Goal: Task Accomplishment & Management: Manage account settings

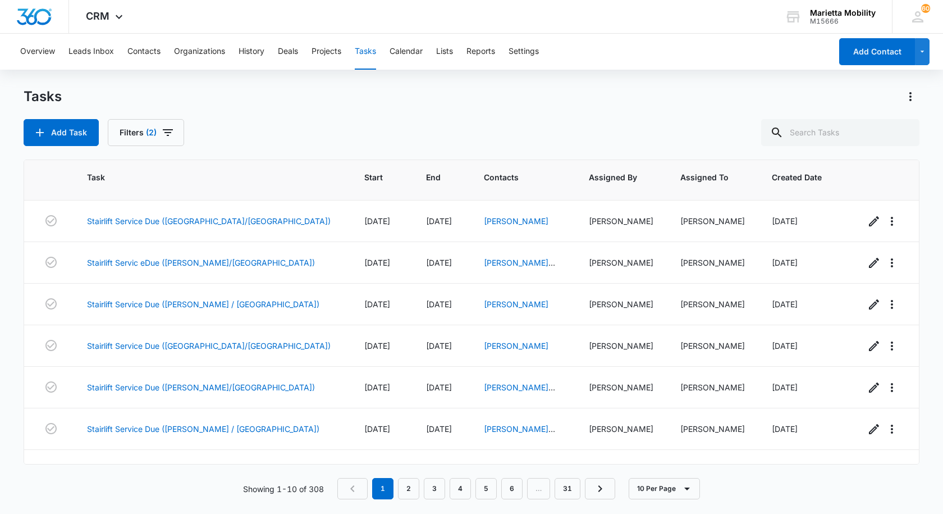
scroll to position [146, 0]
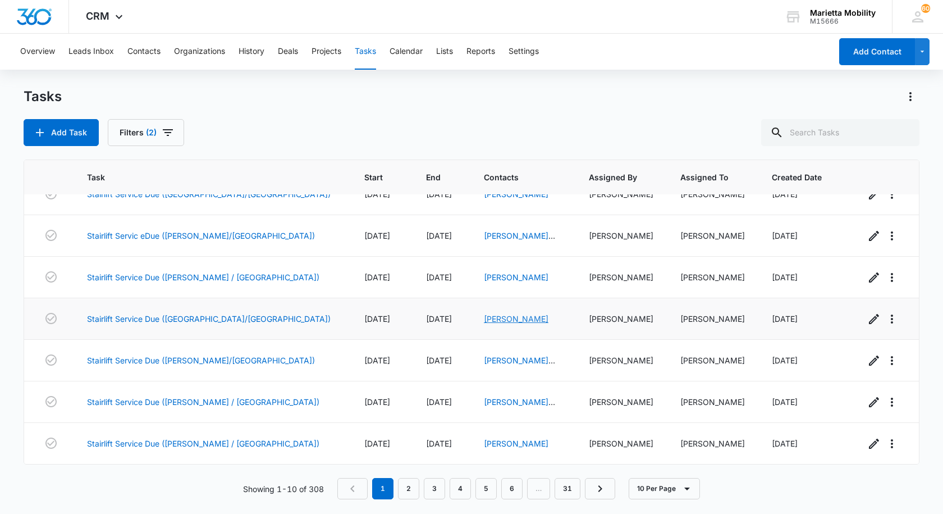
click at [484, 321] on link "[PERSON_NAME]" at bounding box center [516, 319] width 65 height 10
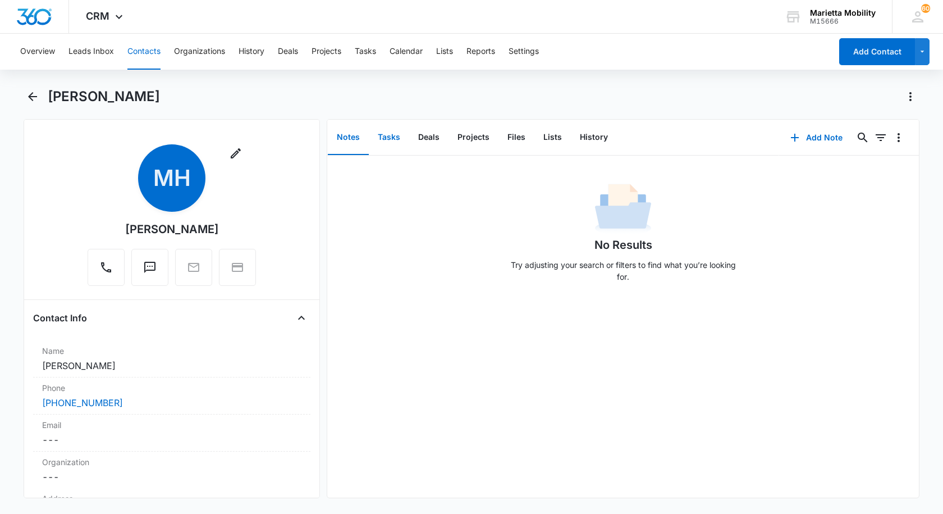
click at [395, 139] on button "Tasks" at bounding box center [389, 137] width 40 height 35
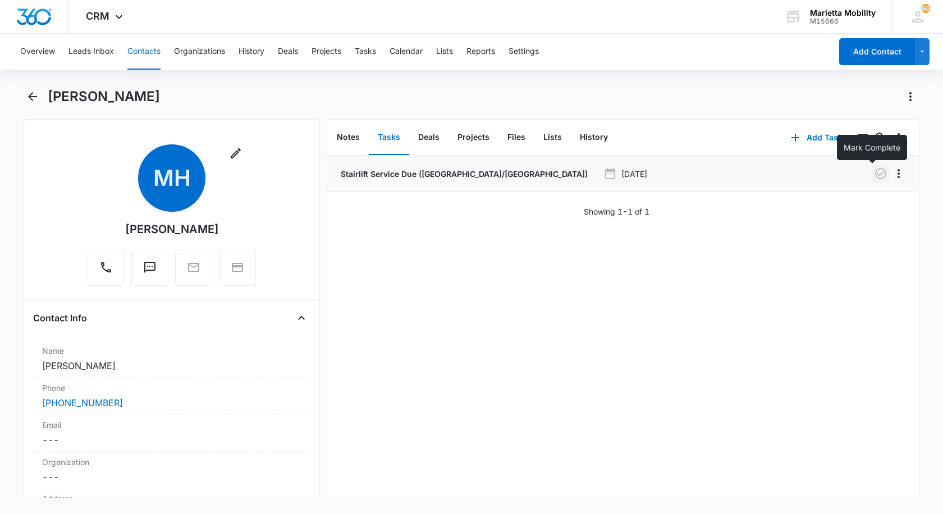
click at [874, 172] on icon "button" at bounding box center [880, 173] width 13 height 13
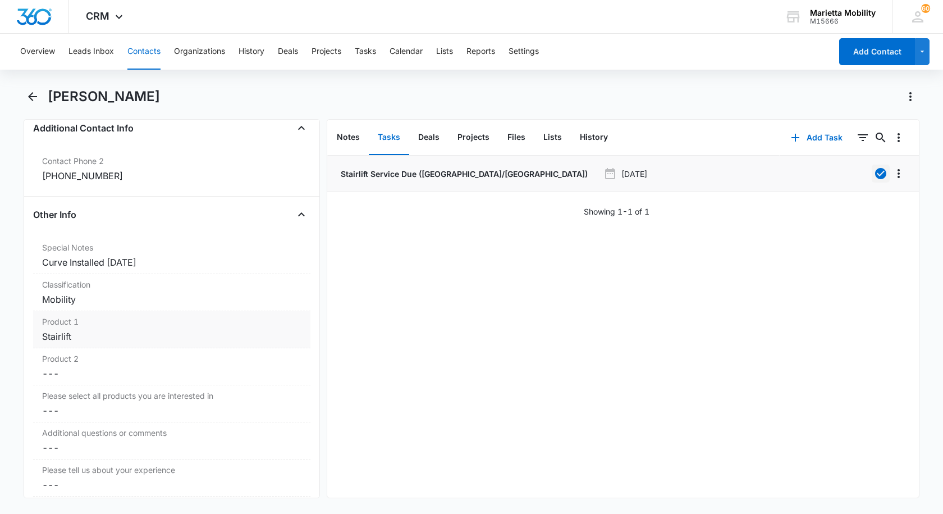
scroll to position [842, 0]
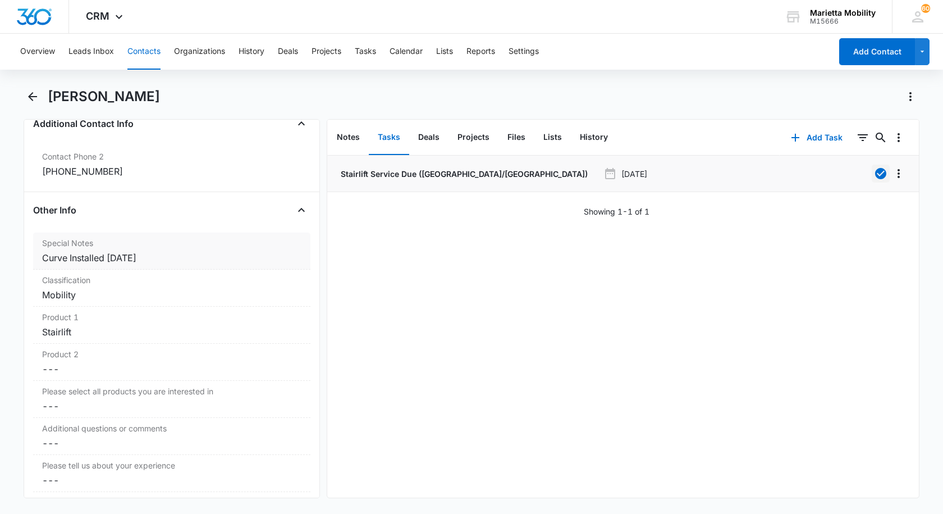
click at [157, 258] on div "Curve Installed [DATE]" at bounding box center [171, 257] width 259 height 13
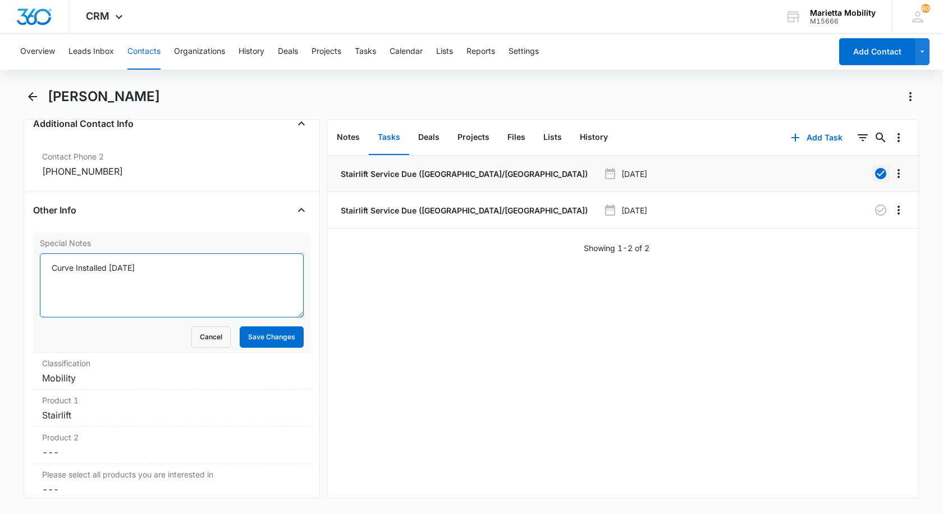
click at [152, 271] on textarea "Curve Installed [DATE]" at bounding box center [172, 285] width 264 height 64
type textarea "Curve Installed [DATE] scheduled [DATE] $99"
click at [267, 341] on button "Save Changes" at bounding box center [272, 336] width 64 height 21
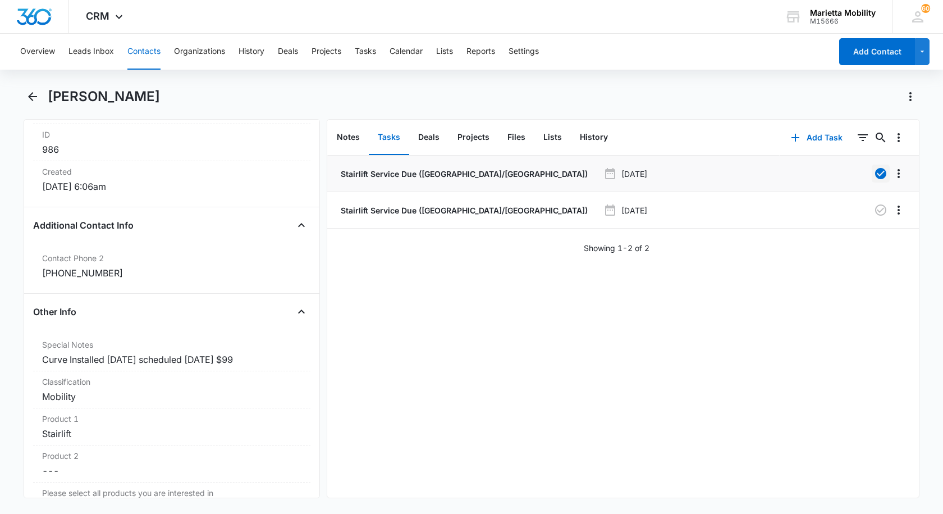
scroll to position [730, 0]
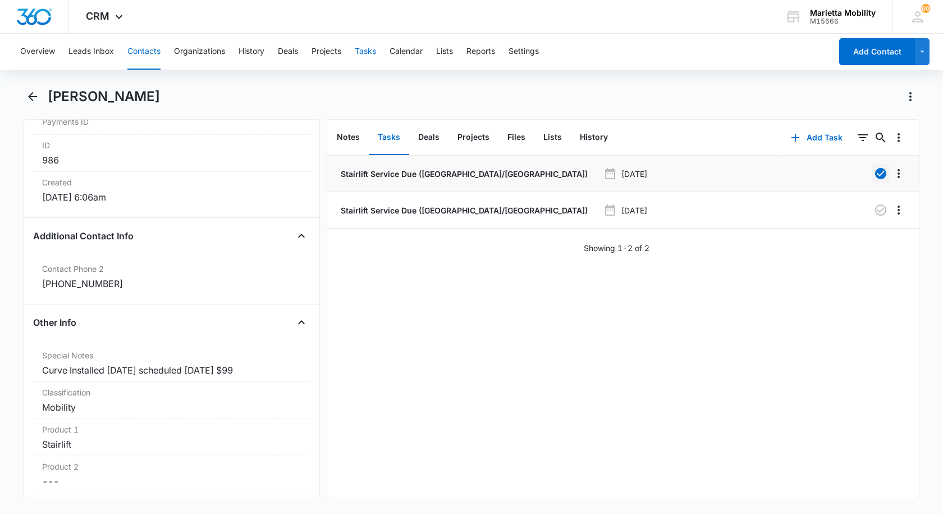
click at [364, 53] on button "Tasks" at bounding box center [365, 52] width 21 height 36
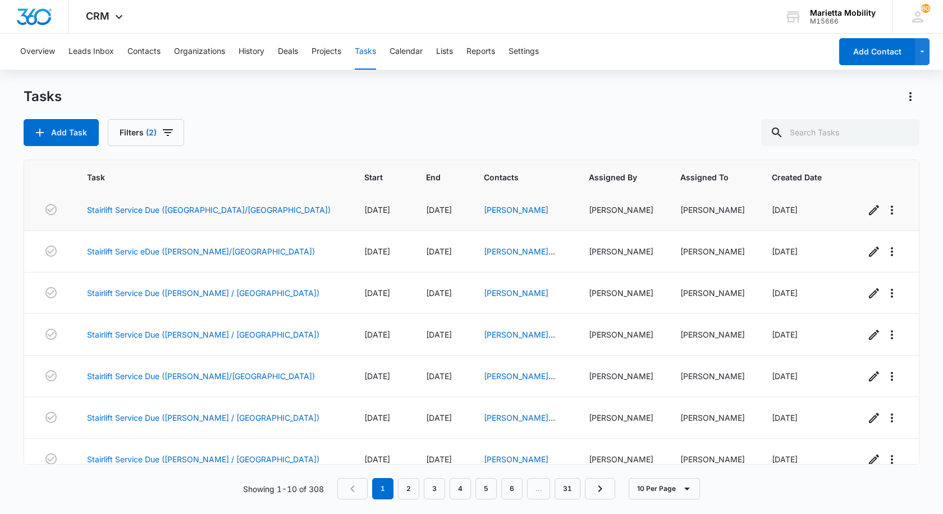
scroll to position [146, 0]
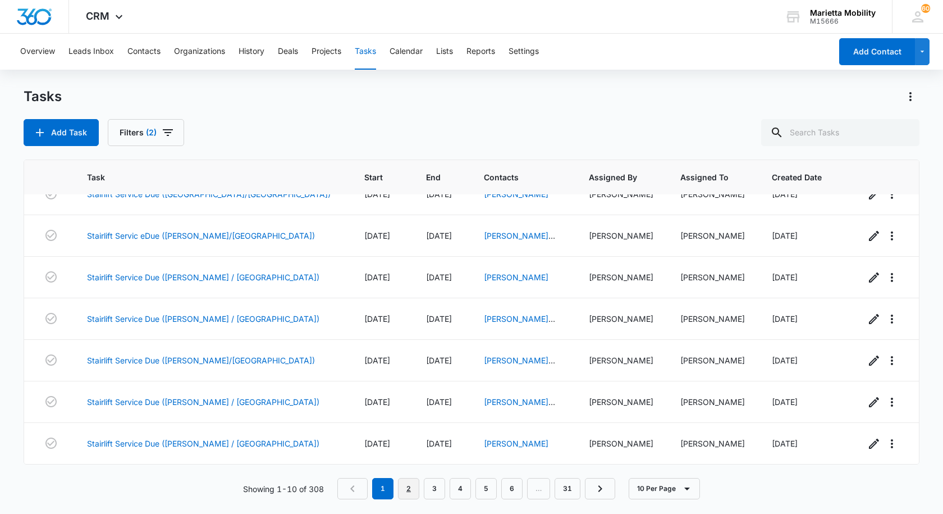
click at [415, 486] on link "2" at bounding box center [408, 488] width 21 height 21
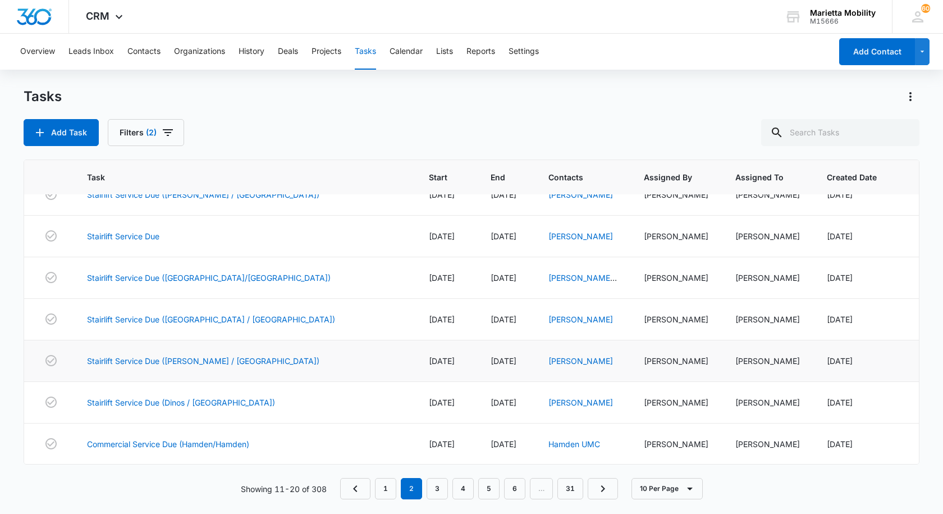
scroll to position [0, 0]
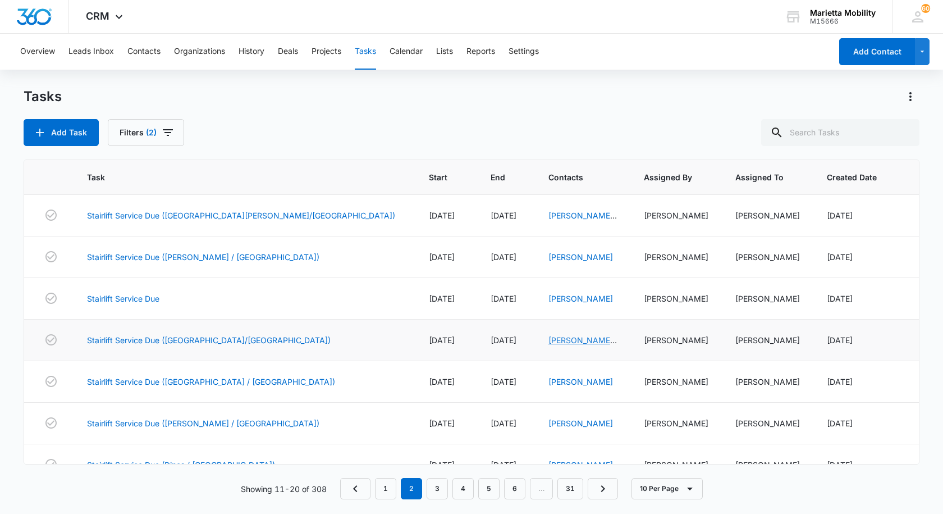
click at [549, 343] on link "[PERSON_NAME] "[PERSON_NAME]" Bald" at bounding box center [583, 357] width 69 height 45
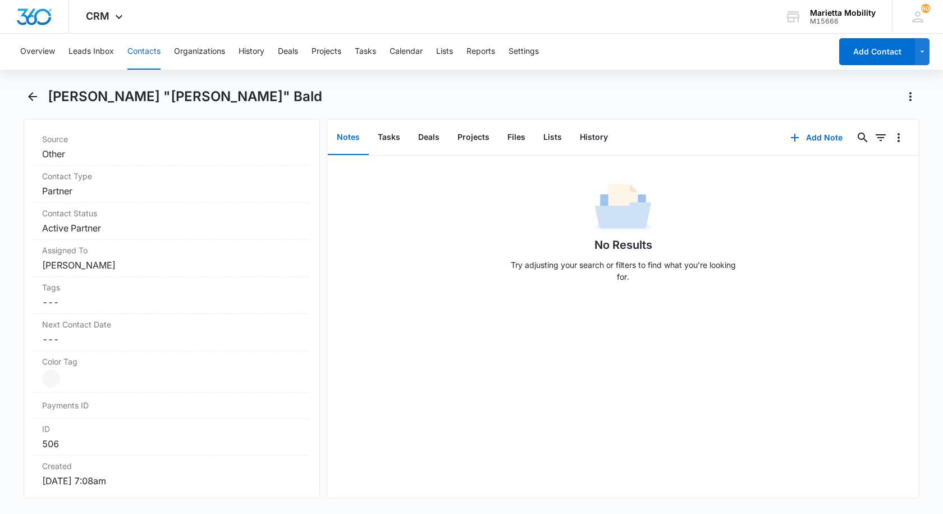
scroll to position [730, 0]
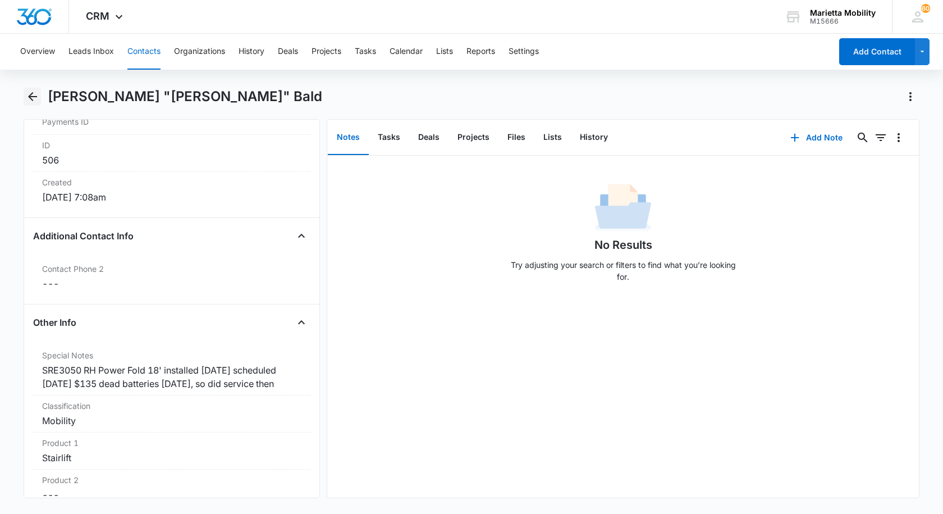
click at [32, 97] on icon "Back" at bounding box center [32, 96] width 9 height 9
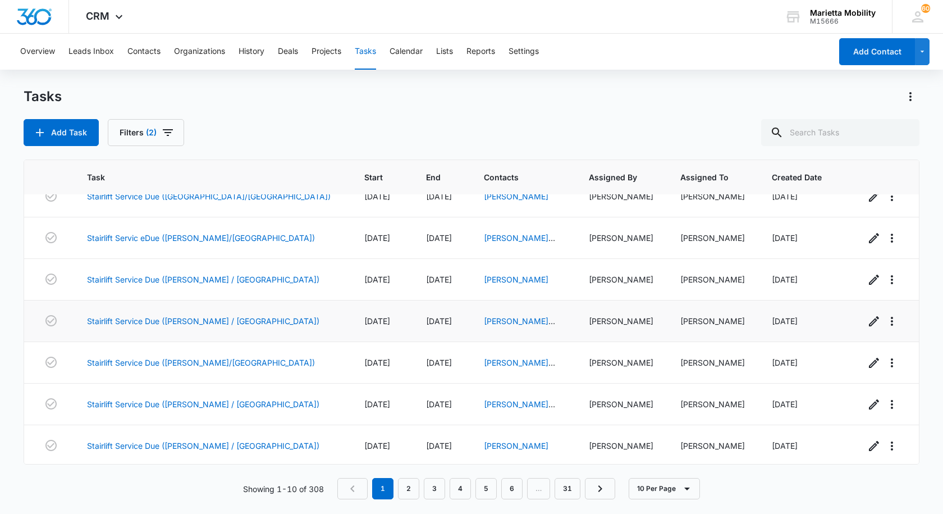
scroll to position [146, 0]
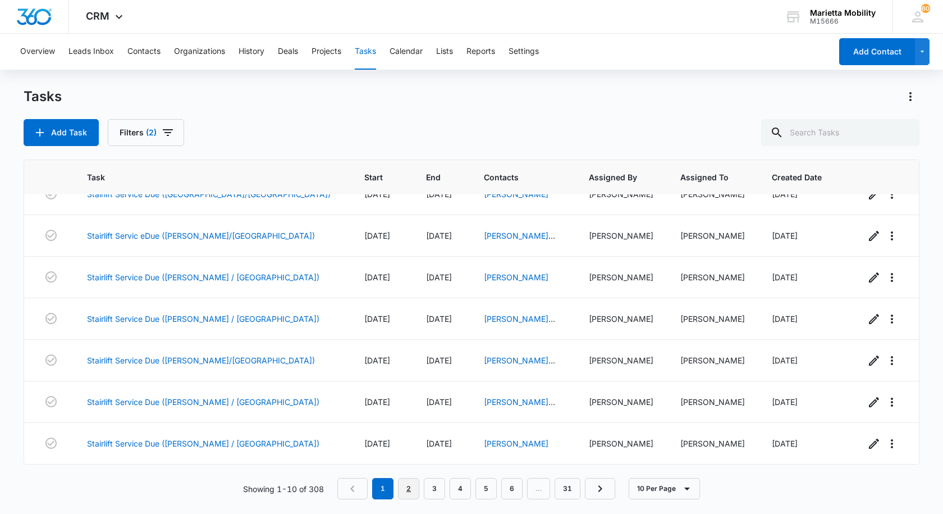
click at [413, 492] on link "2" at bounding box center [408, 488] width 21 height 21
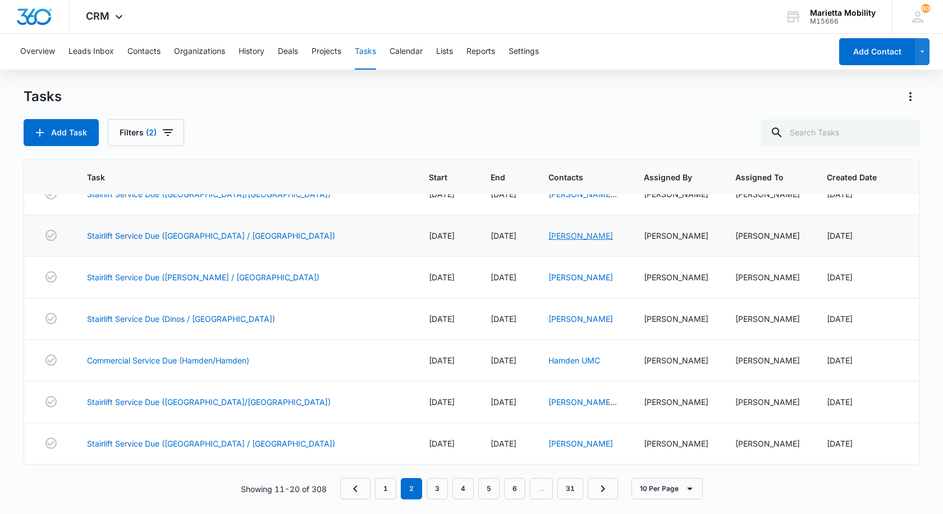
click at [549, 236] on link "[PERSON_NAME]" at bounding box center [581, 236] width 65 height 10
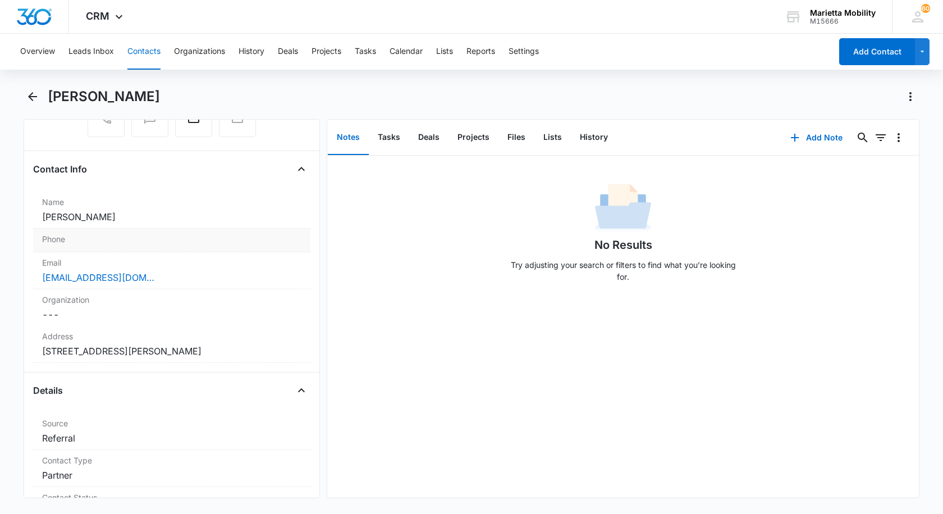
scroll to position [56, 0]
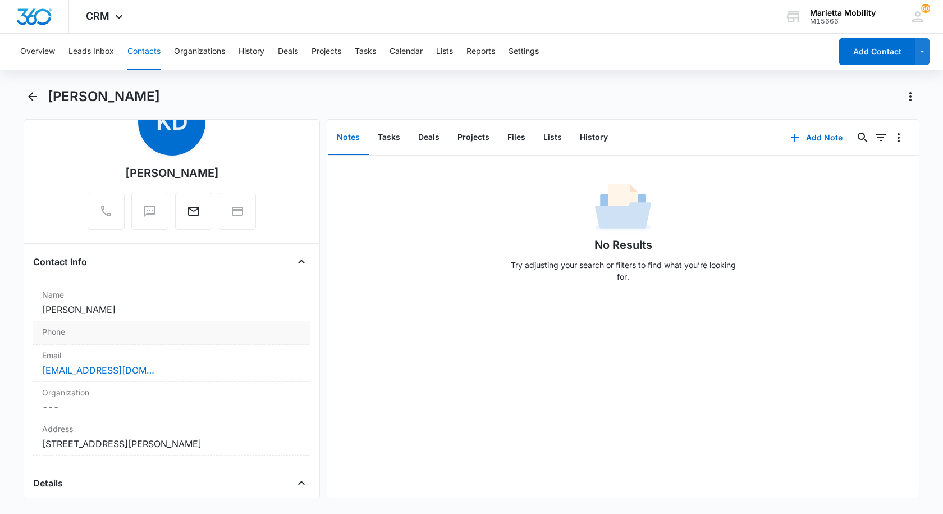
click at [154, 341] on div "Phone Cancel Save Changes" at bounding box center [171, 333] width 277 height 24
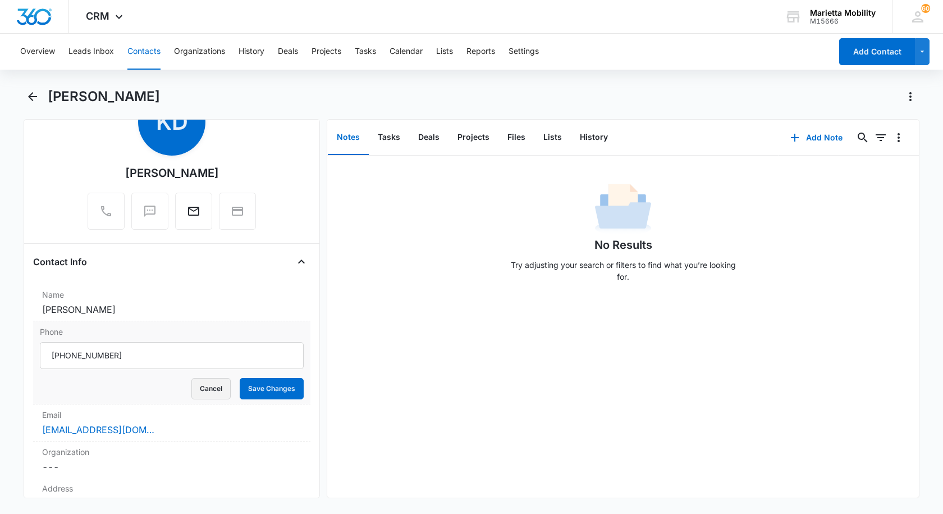
click at [212, 387] on button "Cancel" at bounding box center [210, 388] width 39 height 21
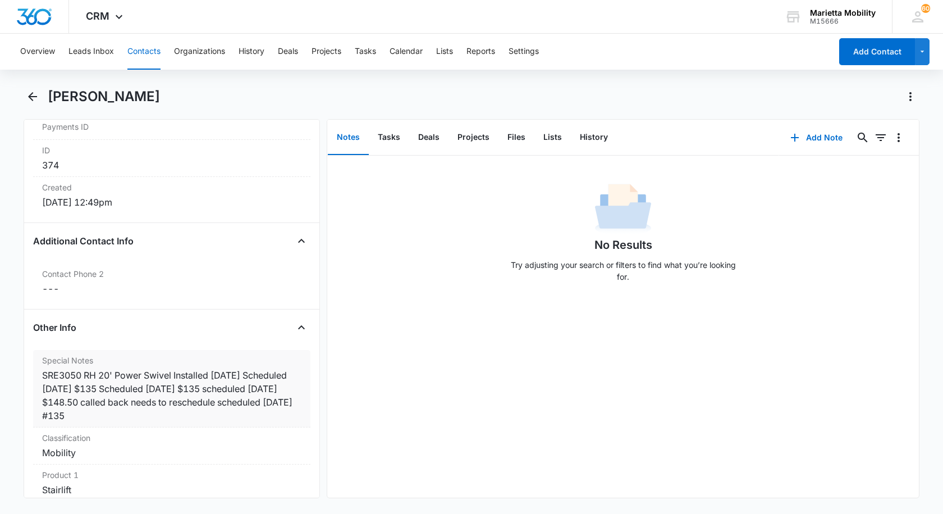
scroll to position [730, 0]
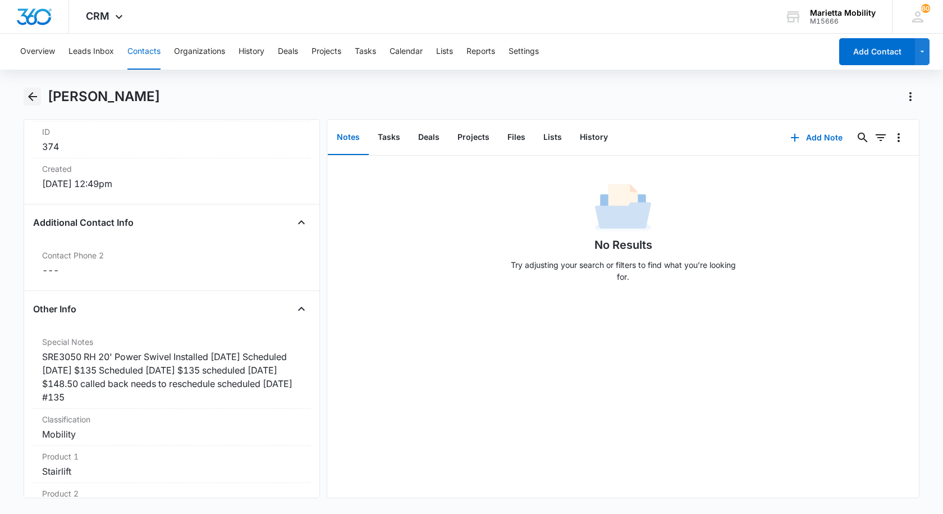
click at [36, 97] on icon "Back" at bounding box center [32, 96] width 9 height 9
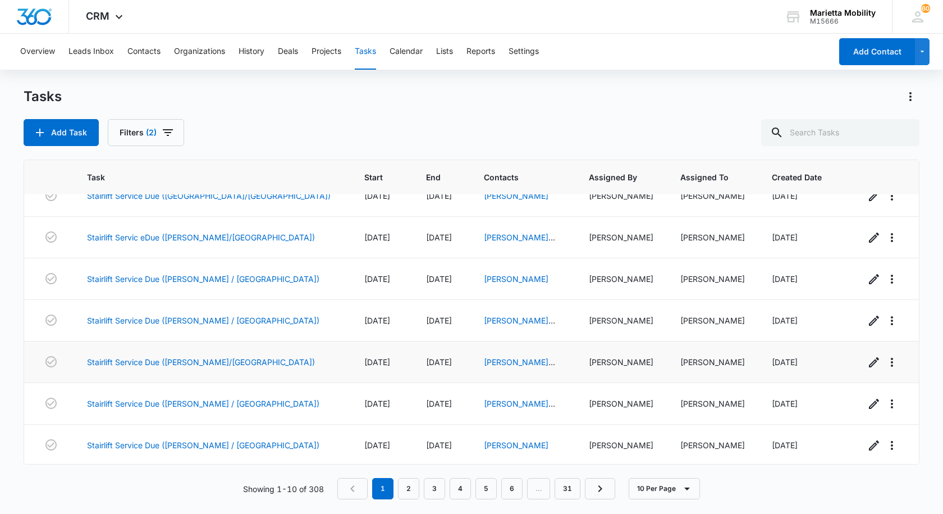
scroll to position [146, 0]
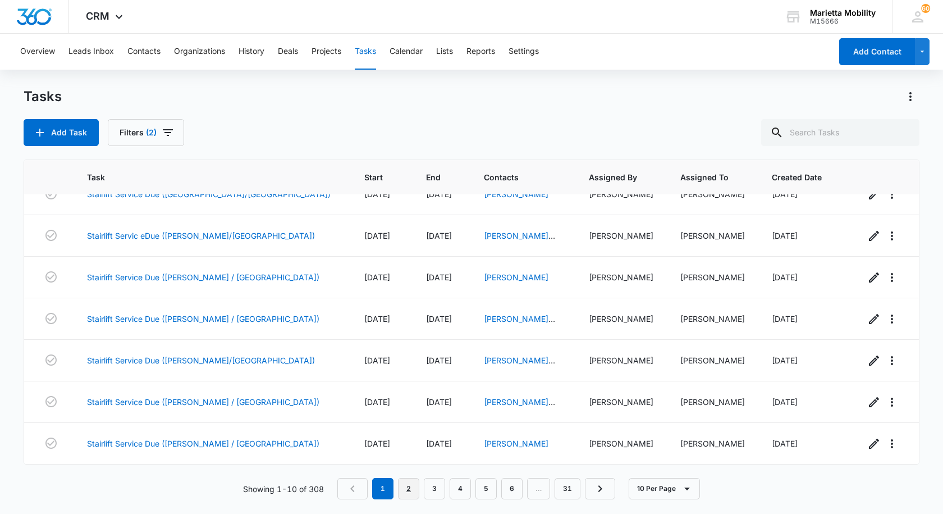
click at [409, 495] on link "2" at bounding box center [408, 488] width 21 height 21
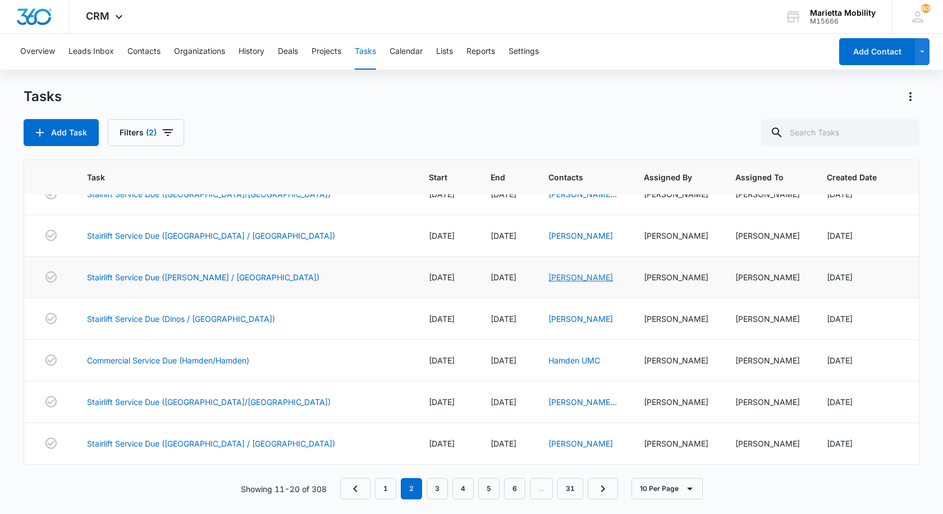
click at [549, 276] on link "[PERSON_NAME]" at bounding box center [581, 277] width 65 height 10
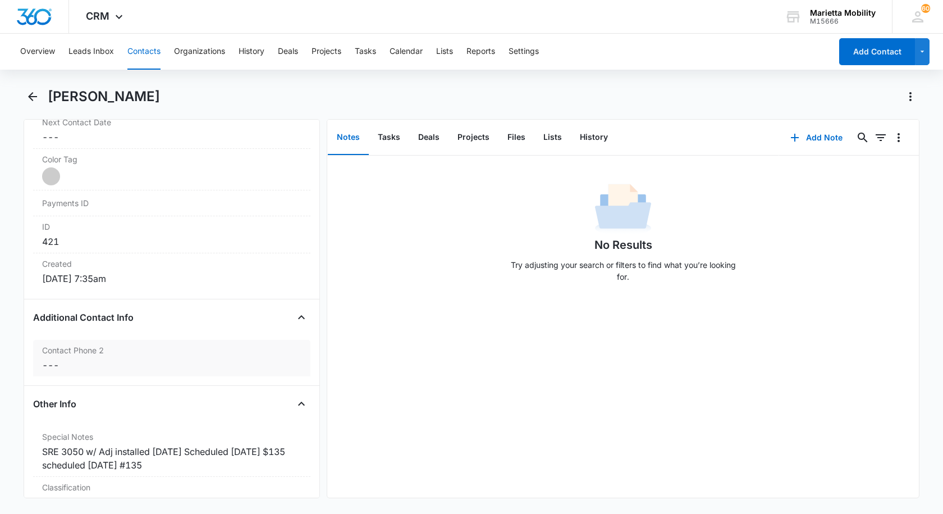
scroll to position [730, 0]
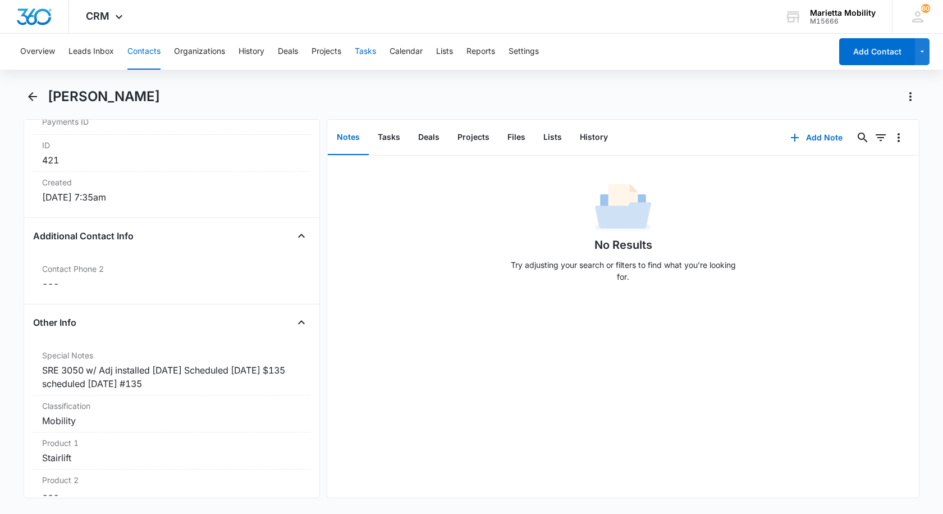
click at [362, 52] on button "Tasks" at bounding box center [365, 52] width 21 height 36
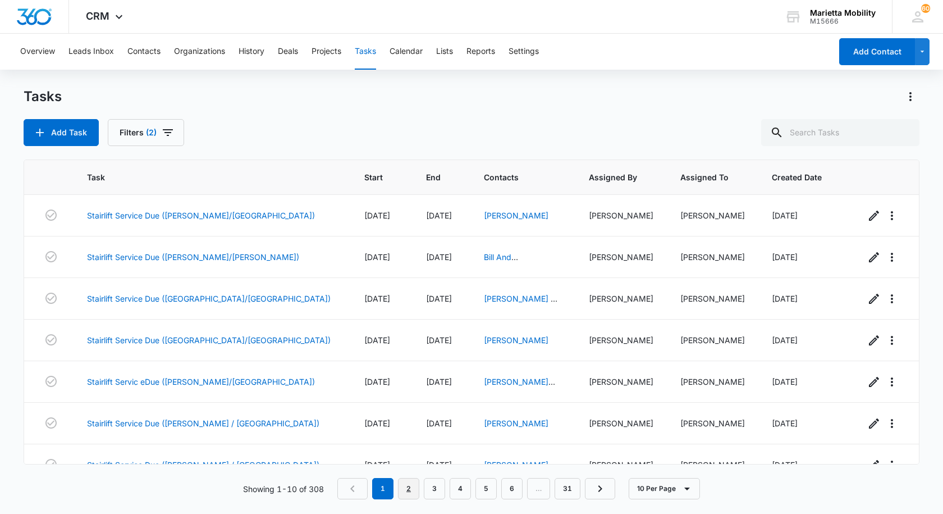
click at [405, 487] on link "2" at bounding box center [408, 488] width 21 height 21
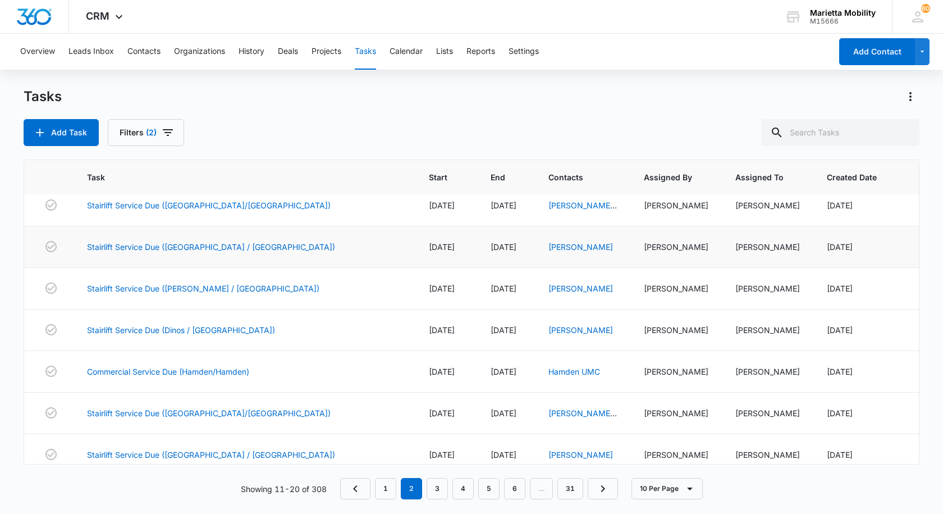
scroll to position [146, 0]
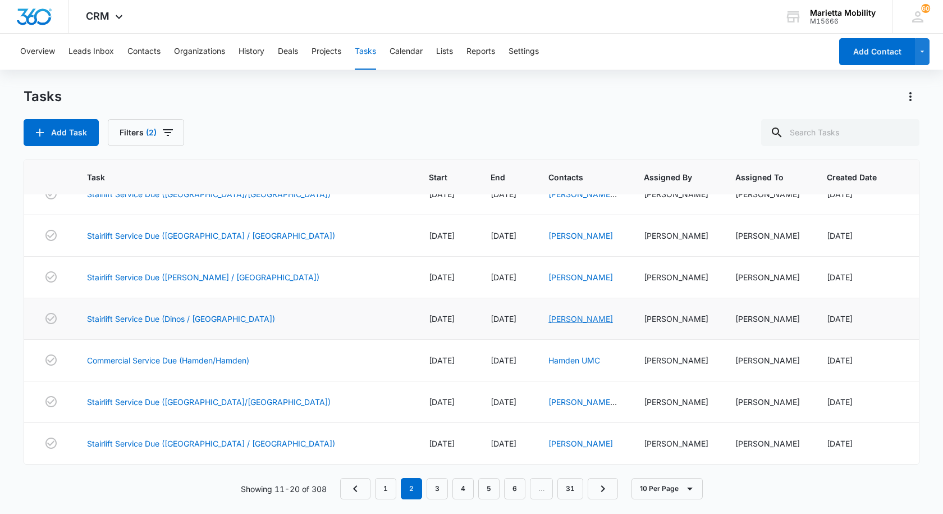
click at [549, 316] on link "[PERSON_NAME]" at bounding box center [581, 319] width 65 height 10
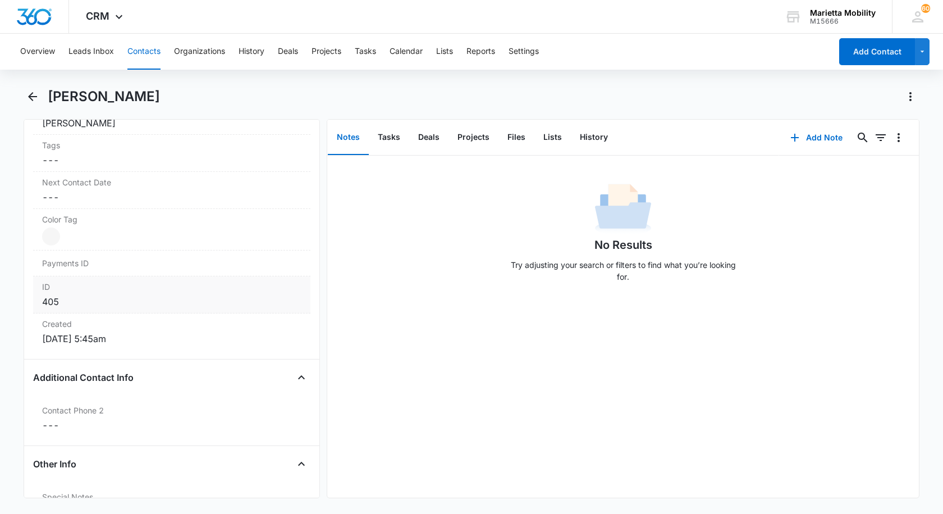
scroll to position [786, 0]
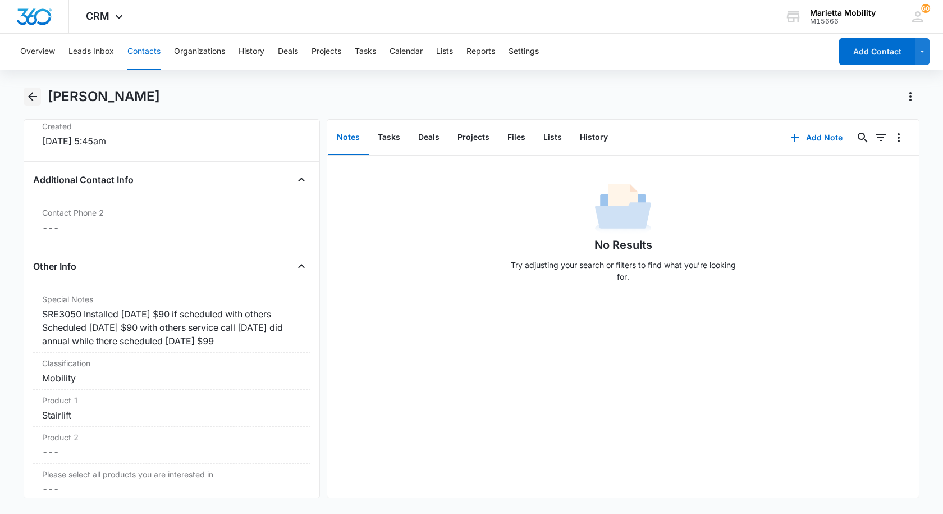
click at [33, 95] on icon "Back" at bounding box center [32, 96] width 13 height 13
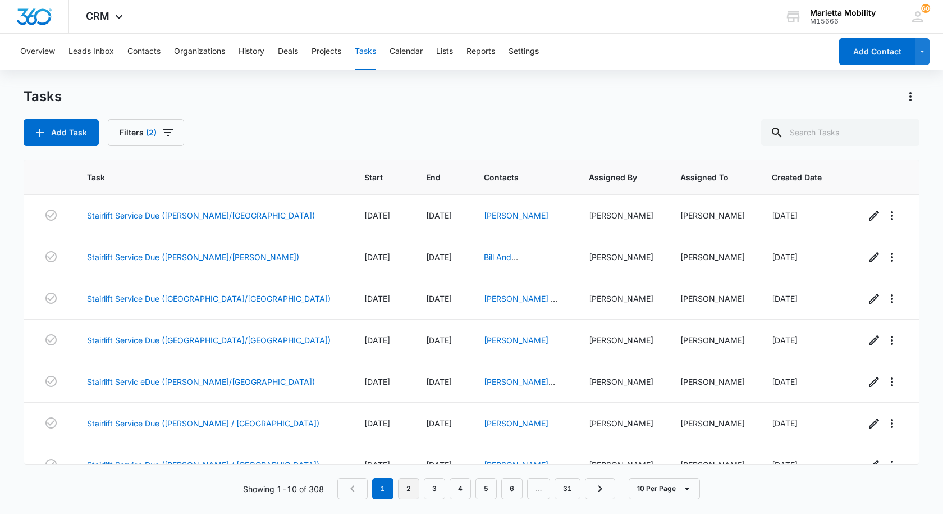
click at [413, 485] on link "2" at bounding box center [408, 488] width 21 height 21
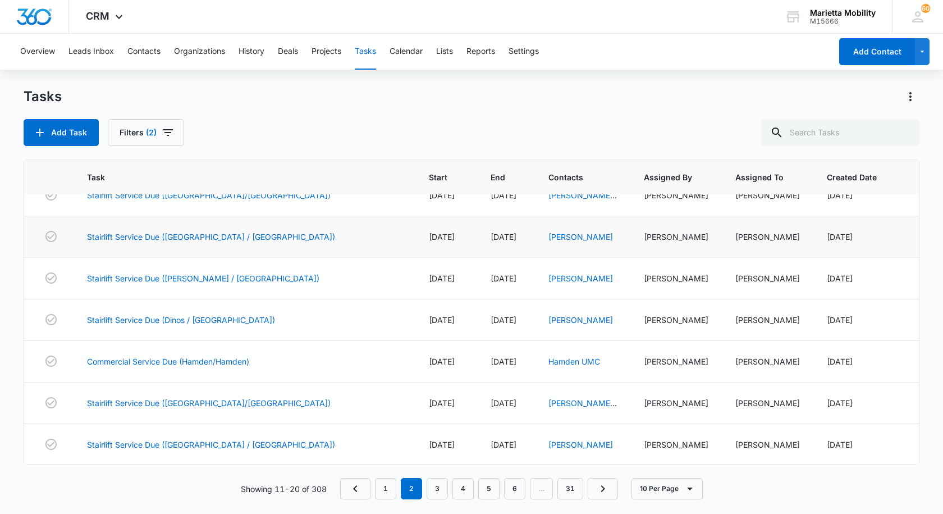
scroll to position [146, 0]
click at [549, 363] on link "Hamden UMC" at bounding box center [575, 360] width 52 height 10
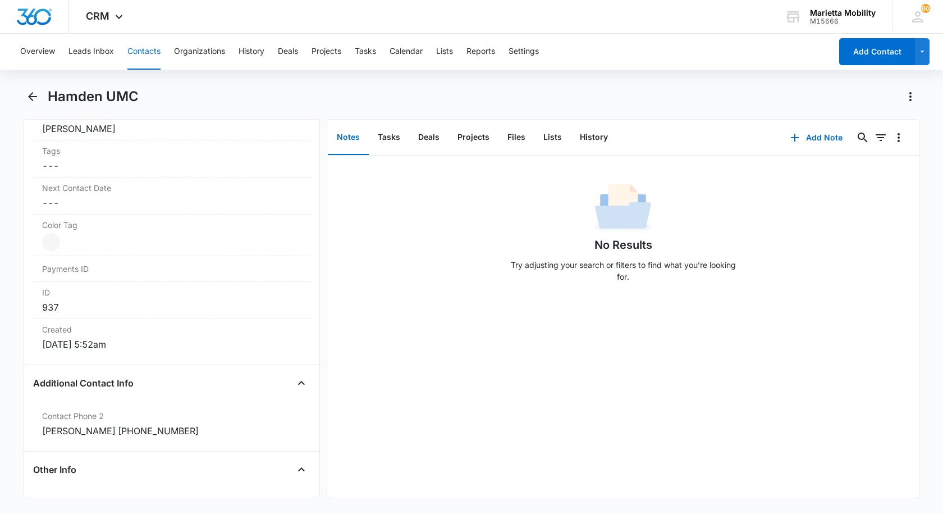
scroll to position [786, 0]
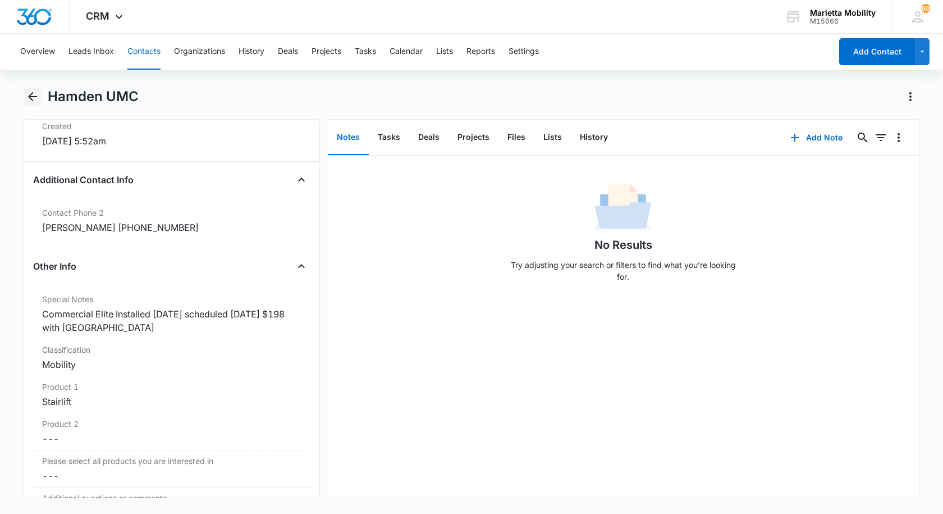
click at [29, 101] on icon "Back" at bounding box center [32, 96] width 13 height 13
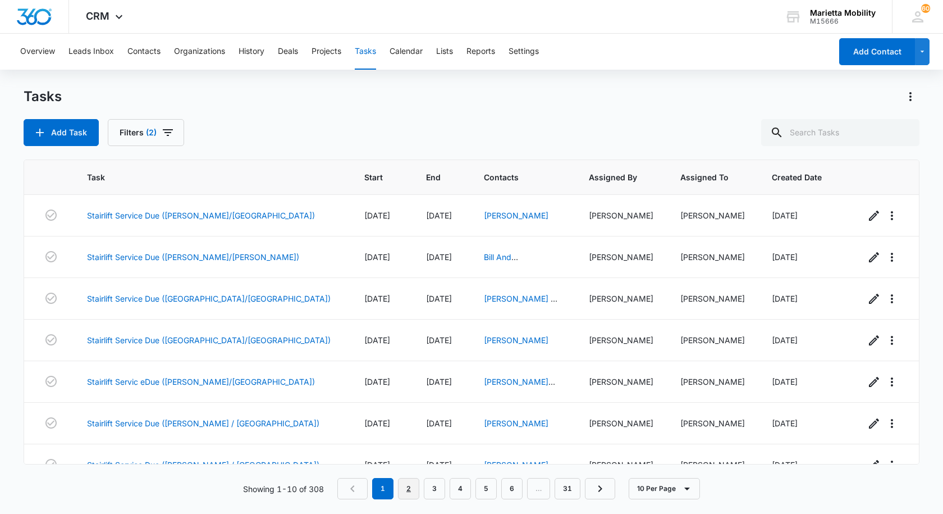
click at [414, 493] on link "2" at bounding box center [408, 488] width 21 height 21
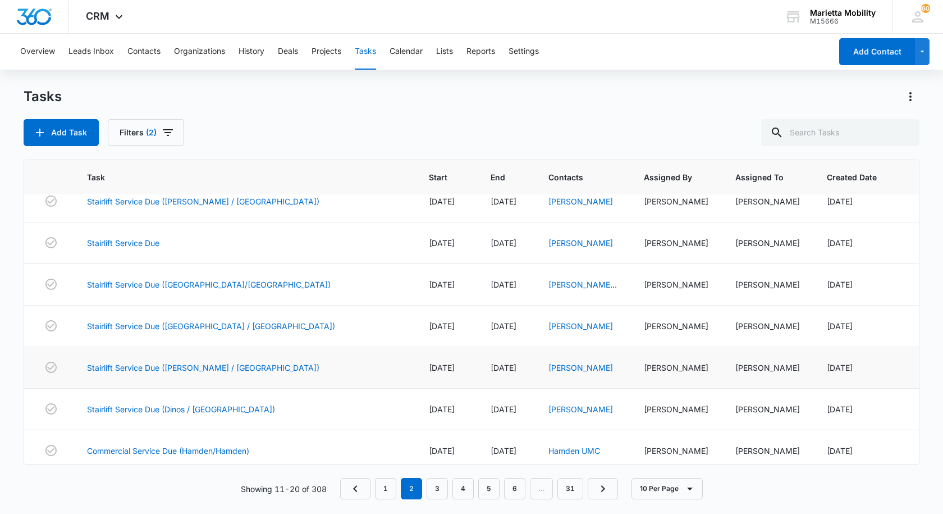
scroll to position [146, 0]
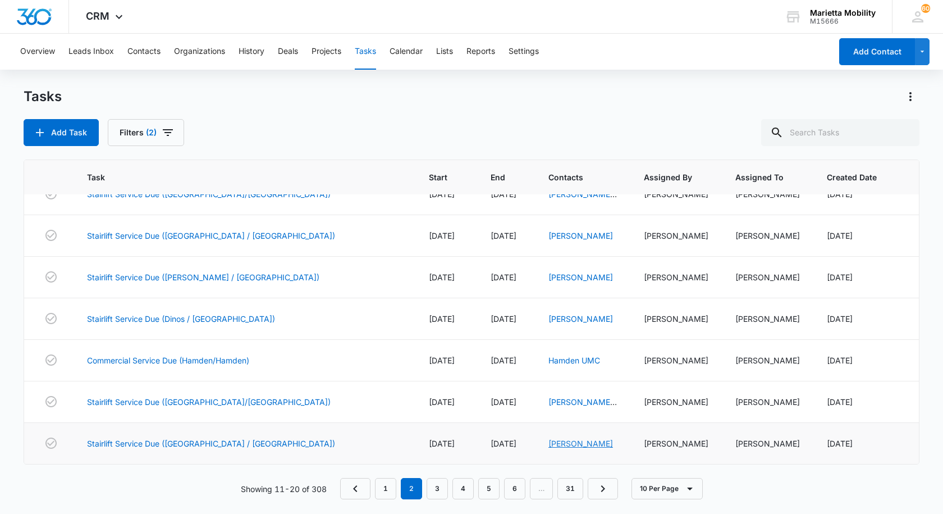
click at [549, 443] on link "[PERSON_NAME]" at bounding box center [581, 444] width 65 height 10
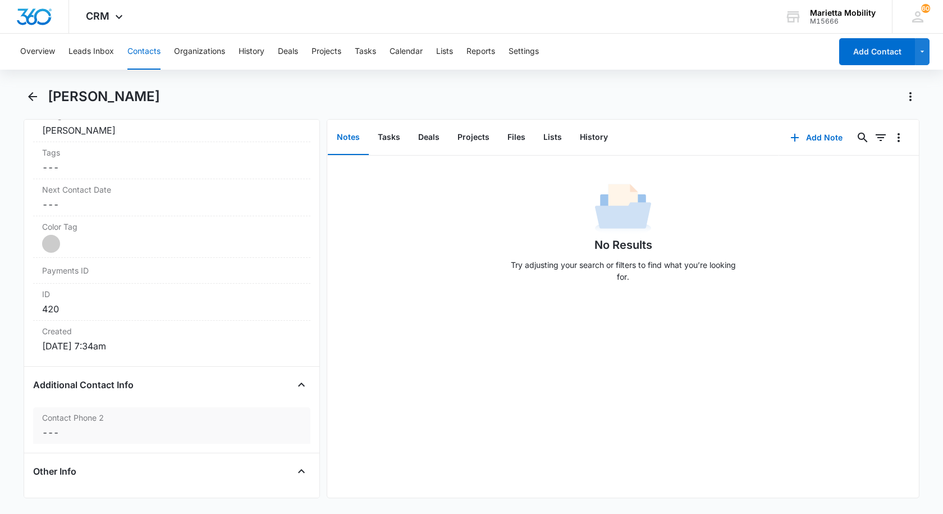
scroll to position [842, 0]
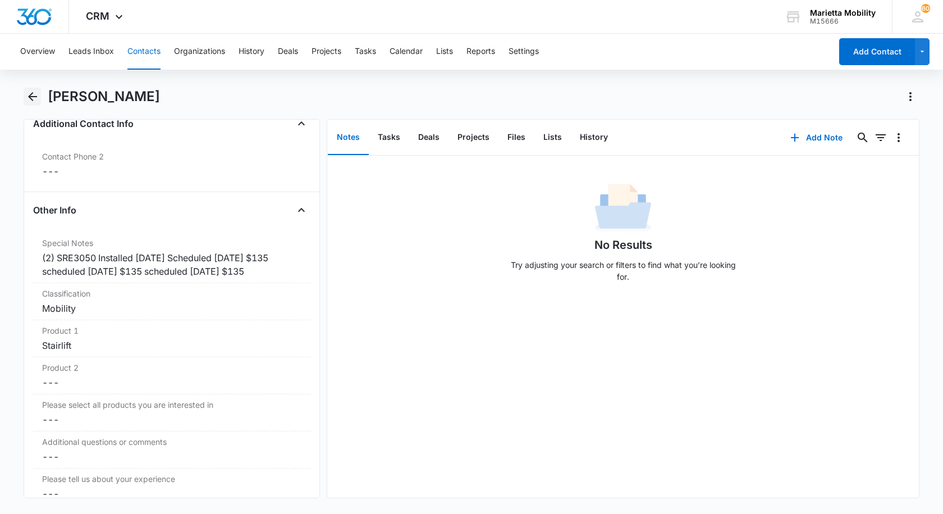
click at [35, 102] on icon "Back" at bounding box center [32, 96] width 13 height 13
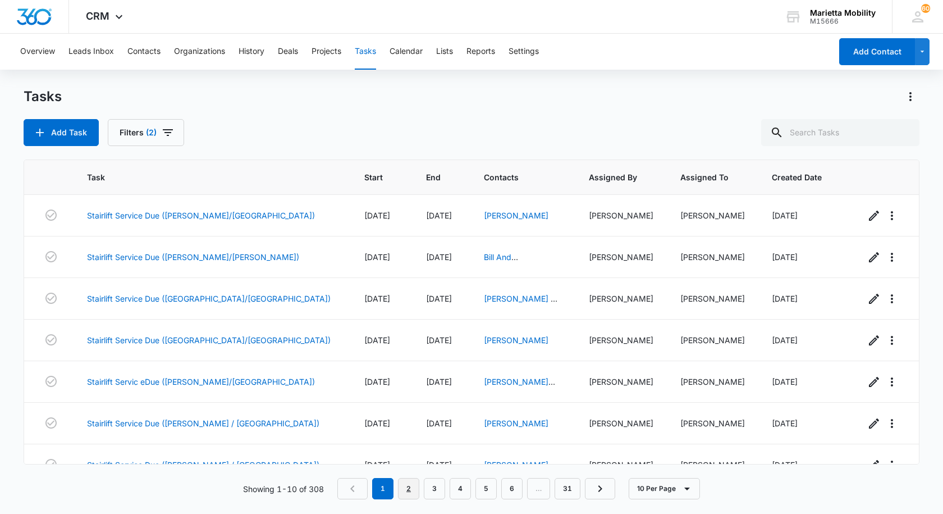
click at [415, 487] on link "2" at bounding box center [408, 488] width 21 height 21
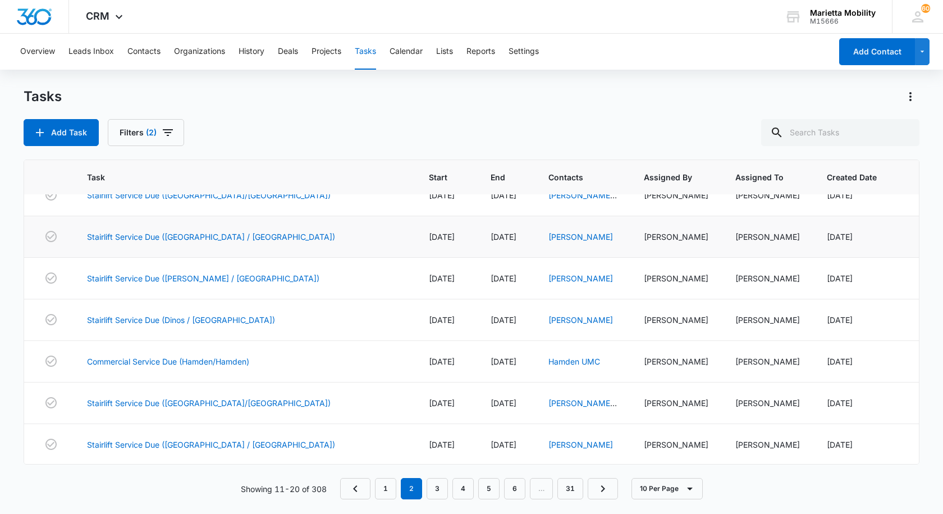
scroll to position [146, 0]
click at [436, 482] on link "3" at bounding box center [437, 488] width 21 height 21
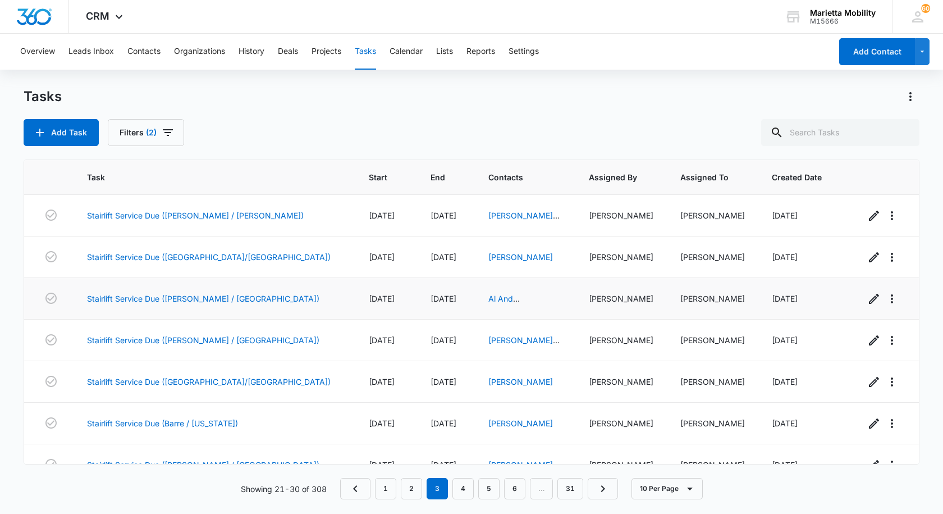
scroll to position [0, 0]
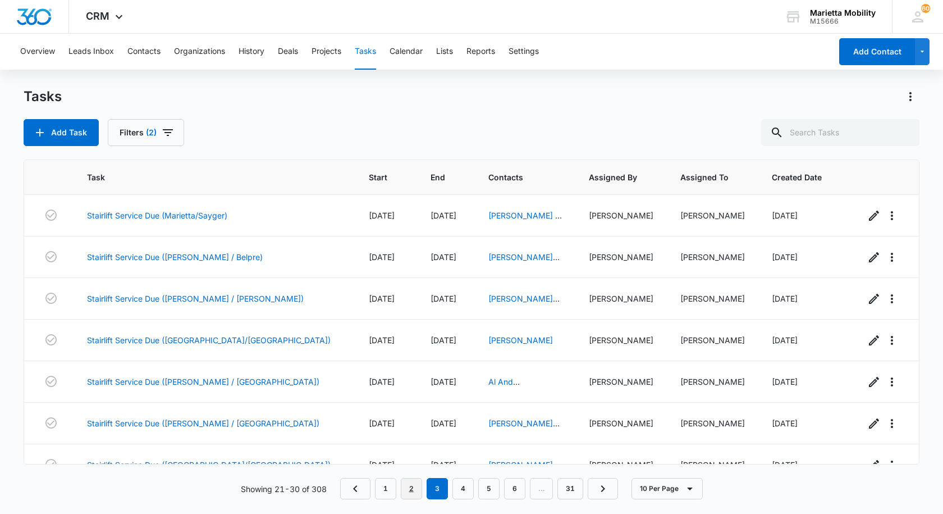
click at [412, 492] on link "2" at bounding box center [411, 488] width 21 height 21
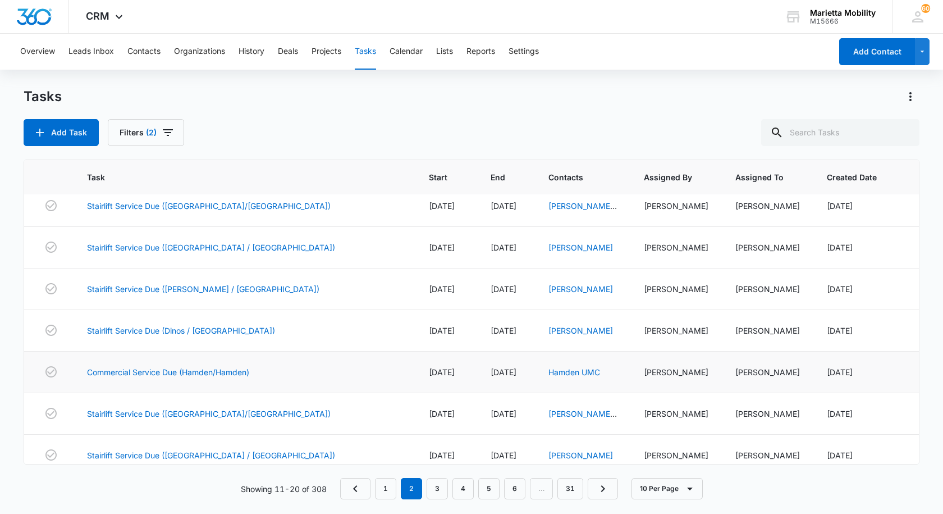
scroll to position [146, 0]
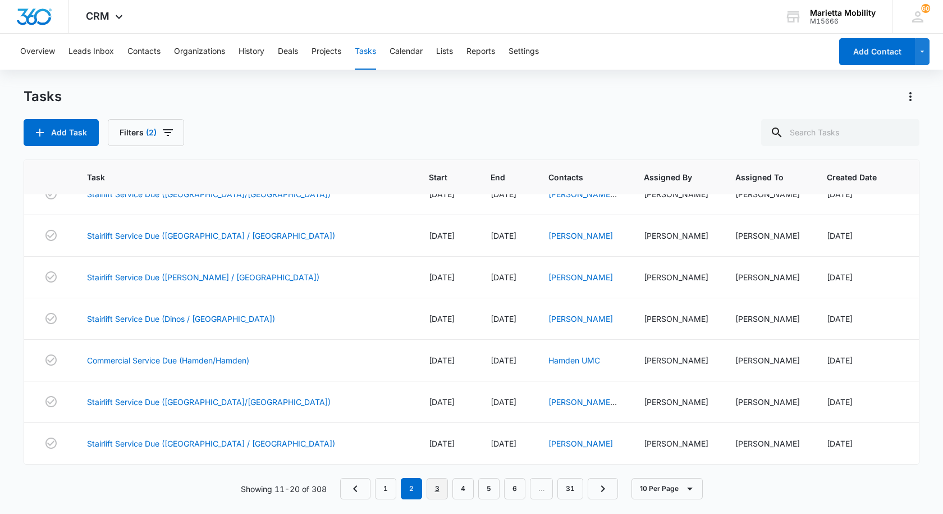
click at [434, 487] on link "3" at bounding box center [437, 488] width 21 height 21
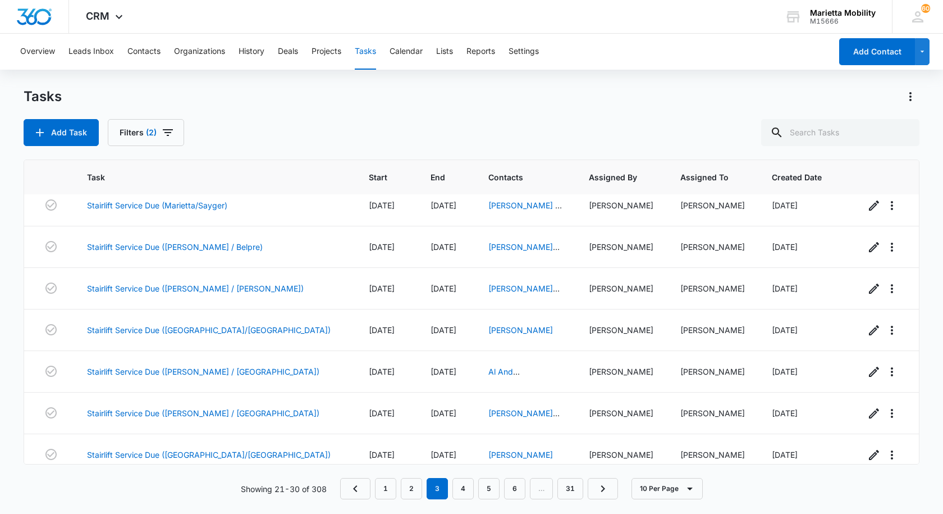
scroll to position [0, 0]
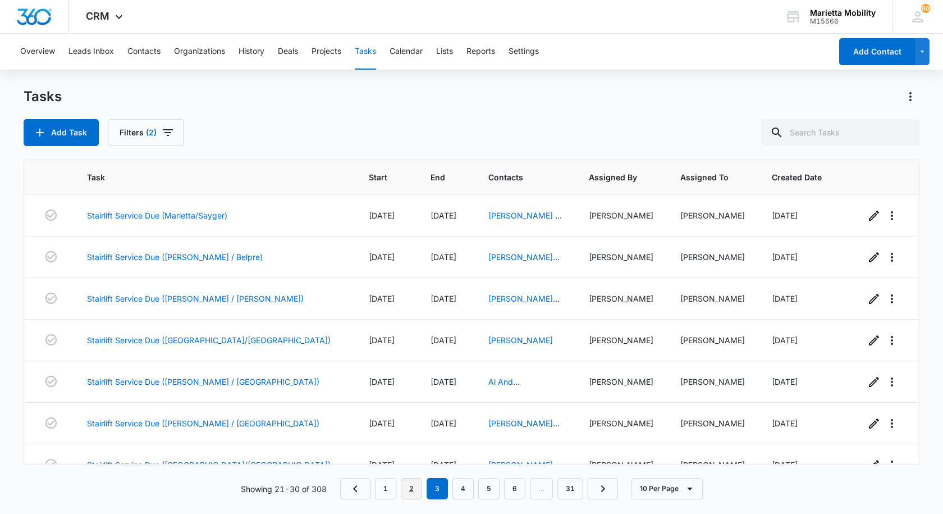
click at [410, 482] on link "2" at bounding box center [411, 488] width 21 height 21
